Goal: Transaction & Acquisition: Purchase product/service

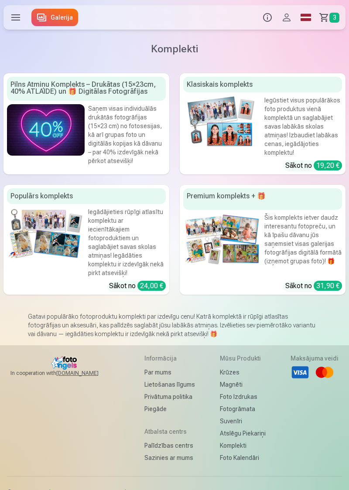
click at [62, 247] on img at bounding box center [46, 233] width 78 height 52
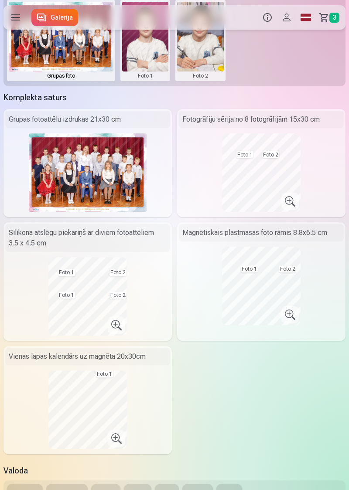
scroll to position [124, 0]
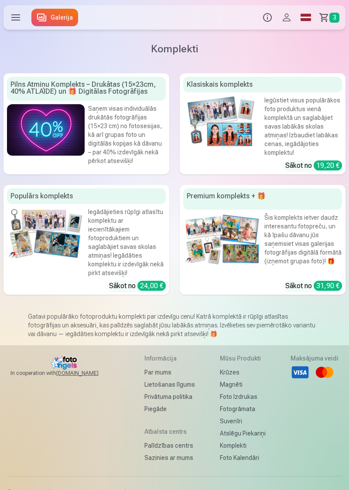
click at [329, 20] on span "3" at bounding box center [334, 18] width 10 height 10
click at [58, 18] on link "Galerija" at bounding box center [54, 17] width 47 height 17
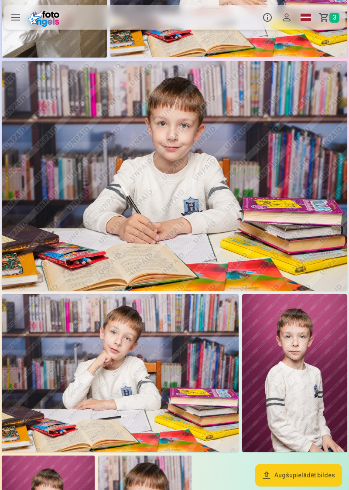
scroll to position [1707, 0]
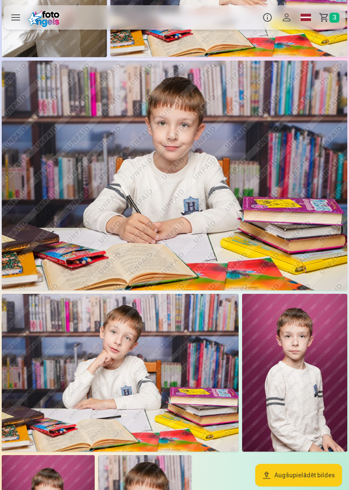
click at [306, 390] on img at bounding box center [294, 373] width 105 height 158
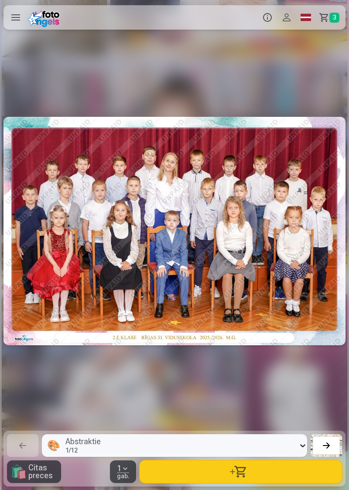
scroll to position [0, 8718]
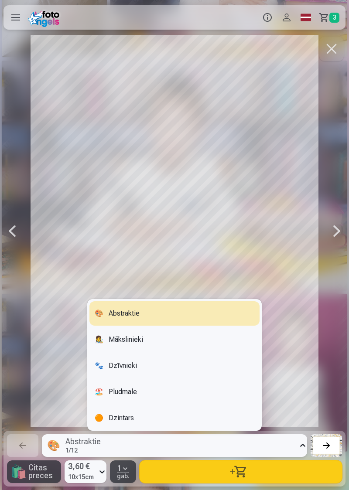
click at [131, 352] on div "👩‍🎨 Mākslinieki" at bounding box center [174, 339] width 170 height 24
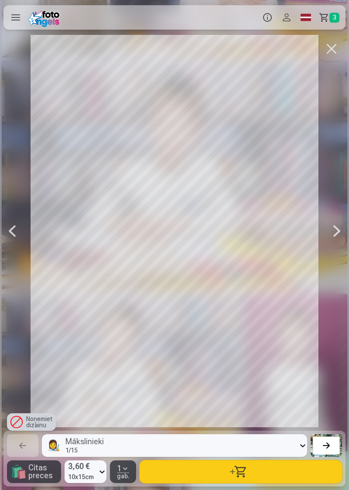
click at [27, 431] on div "Noņemiet dizainu" at bounding box center [31, 421] width 49 height 17
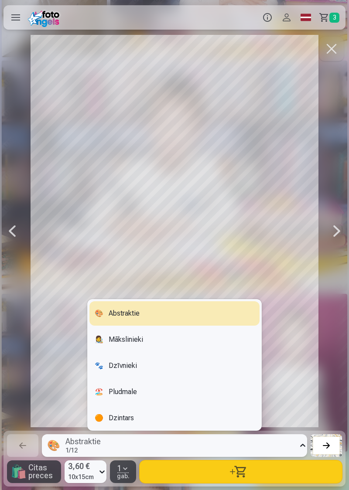
click at [126, 404] on div "🏖️ Pludmale" at bounding box center [174, 392] width 170 height 24
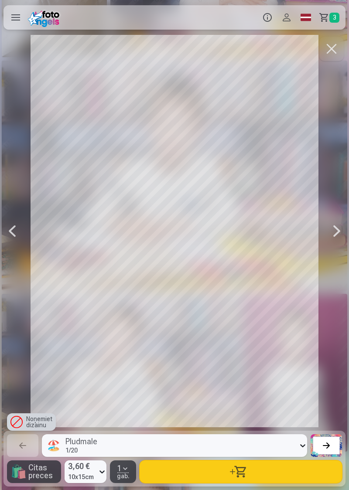
click at [37, 431] on div "Noņemiet dizainu" at bounding box center [31, 421] width 49 height 17
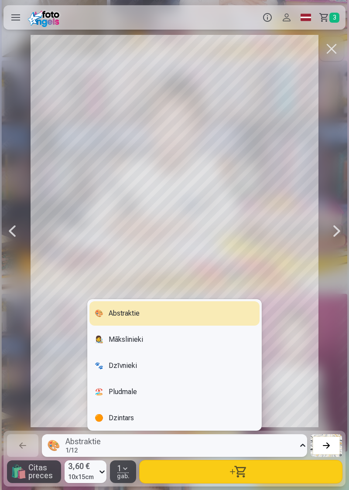
click at [118, 430] on div "🟠 Dzintars" at bounding box center [174, 418] width 170 height 24
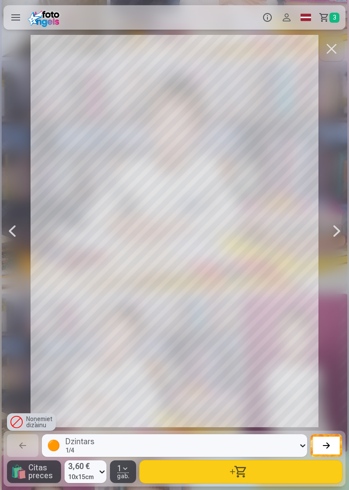
click at [32, 431] on div "Noņemiet dizainu" at bounding box center [31, 421] width 49 height 17
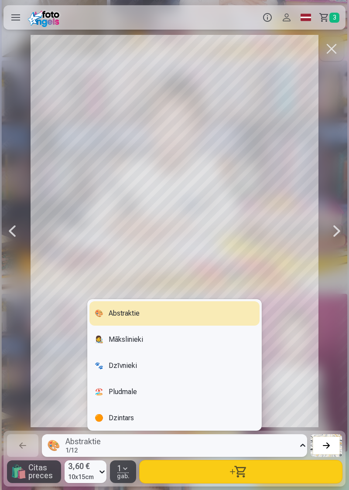
click at [124, 378] on div "🐾 Dzīvnieki" at bounding box center [174, 365] width 170 height 24
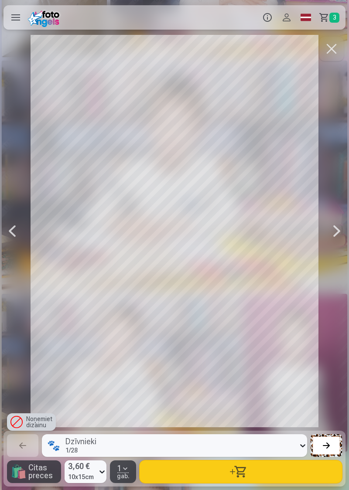
click at [330, 457] on button at bounding box center [325, 445] width 31 height 23
click at [329, 452] on div at bounding box center [326, 445] width 12 height 12
click at [330, 452] on div at bounding box center [326, 445] width 12 height 12
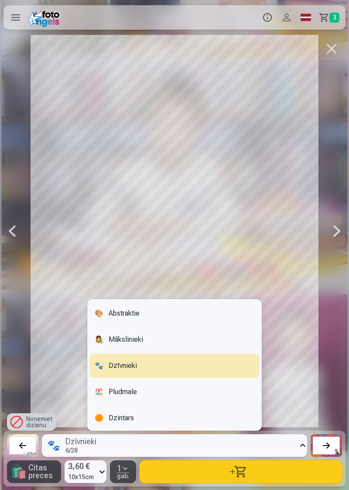
click at [126, 326] on div "🎨 Abstraktie" at bounding box center [174, 313] width 170 height 24
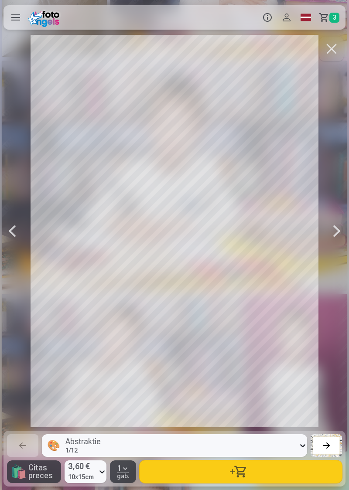
click at [326, 452] on div at bounding box center [326, 445] width 12 height 12
click at [330, 452] on div at bounding box center [326, 445] width 12 height 12
click at [332, 457] on button at bounding box center [325, 445] width 31 height 23
click at [245, 483] on button "button" at bounding box center [240, 471] width 202 height 23
click at [332, 17] on span "4" at bounding box center [334, 18] width 10 height 10
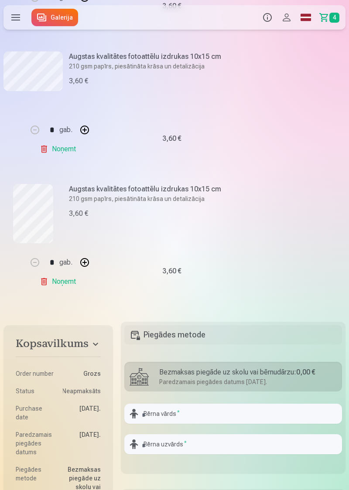
scroll to position [396, 0]
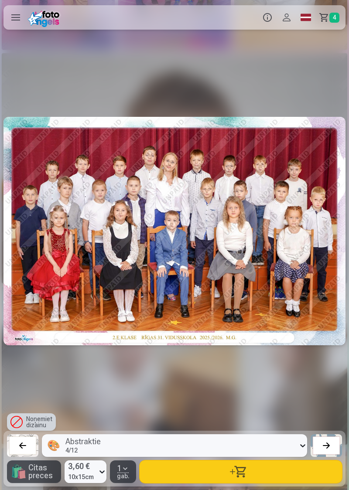
scroll to position [0, 8718]
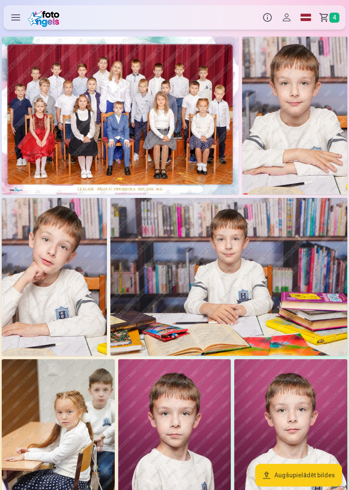
click at [323, 15] on link "Grozs 4" at bounding box center [330, 17] width 30 height 24
click at [328, 23] on link "Grozs 4" at bounding box center [330, 17] width 30 height 24
